Goal: Task Accomplishment & Management: Manage account settings

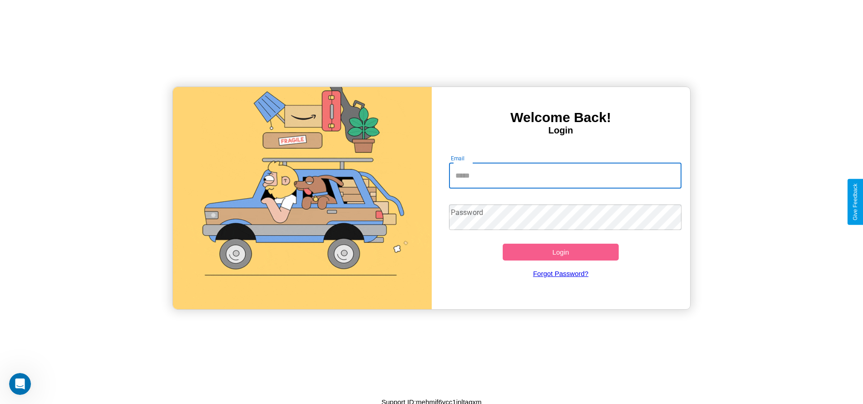
click at [565, 175] on input "Email" at bounding box center [565, 175] width 232 height 25
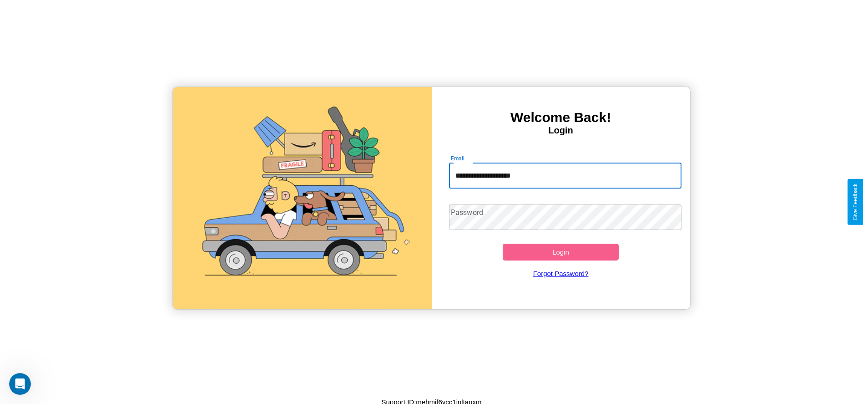
type input "**********"
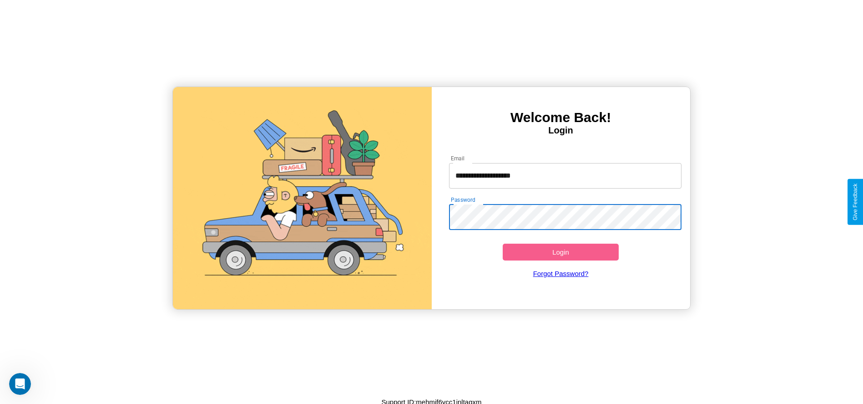
click at [560, 252] on button "Login" at bounding box center [561, 251] width 116 height 17
